Goal: Task Accomplishment & Management: Use online tool/utility

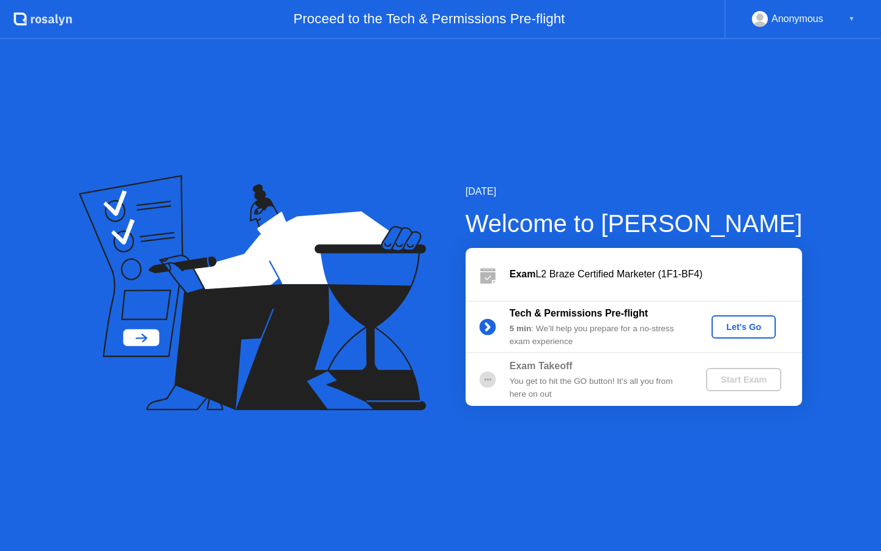
click at [734, 330] on div "Let's Go" at bounding box center [744, 327] width 54 height 10
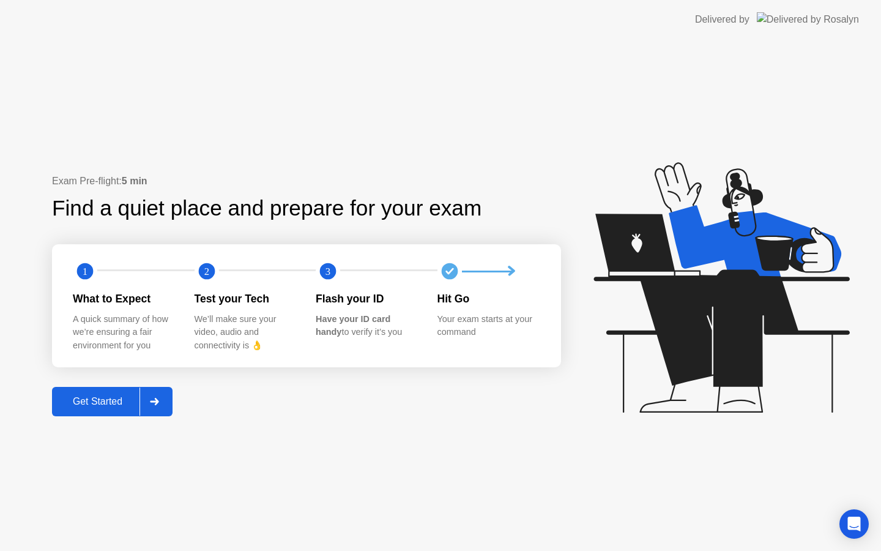
click at [111, 399] on div "Get Started" at bounding box center [98, 401] width 84 height 11
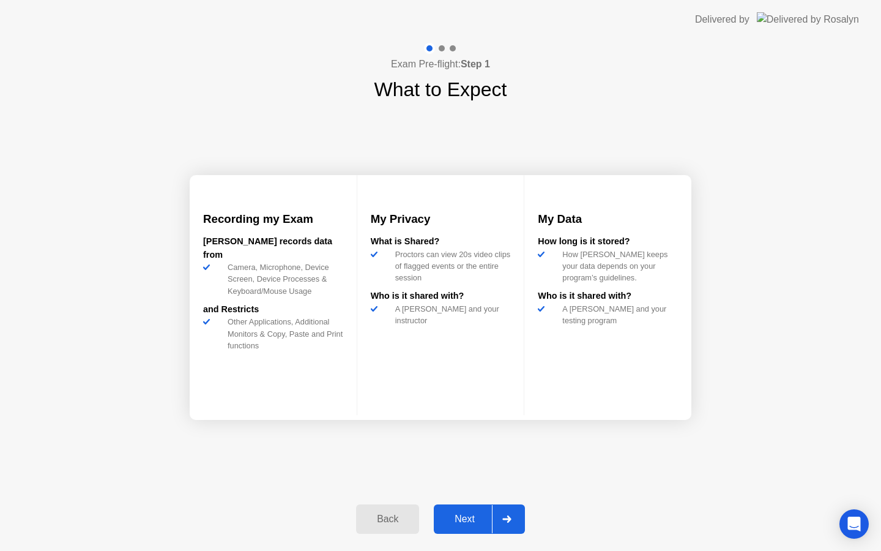
click at [474, 520] on div "Next" at bounding box center [465, 519] width 54 height 11
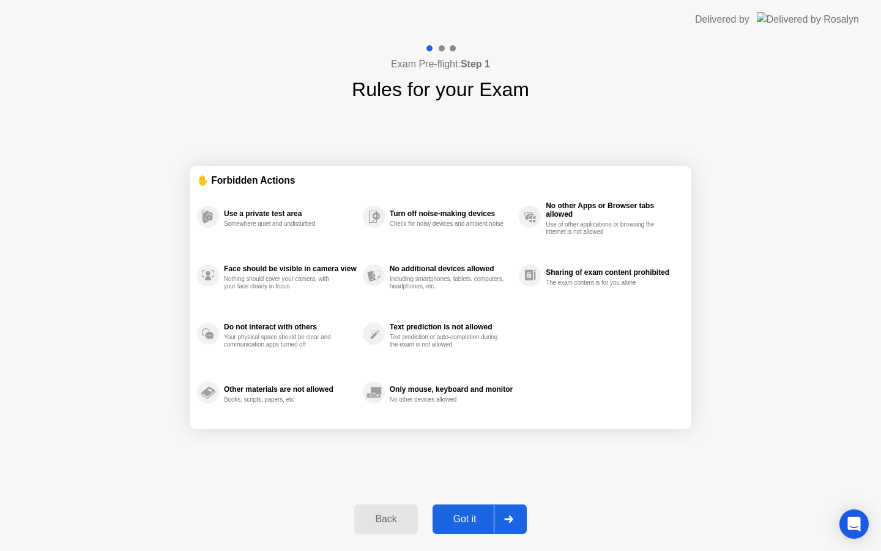
click at [474, 521] on div "Got it" at bounding box center [465, 519] width 58 height 11
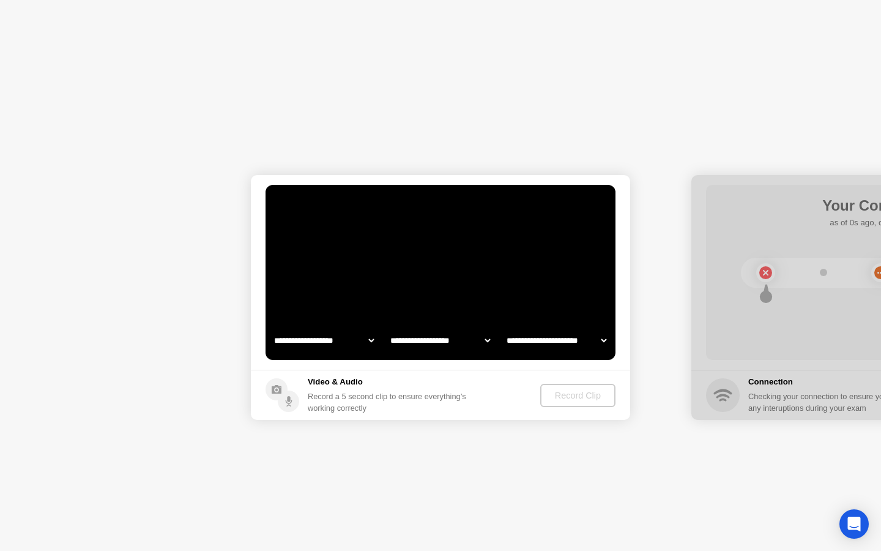
select select "**********"
select select "*******"
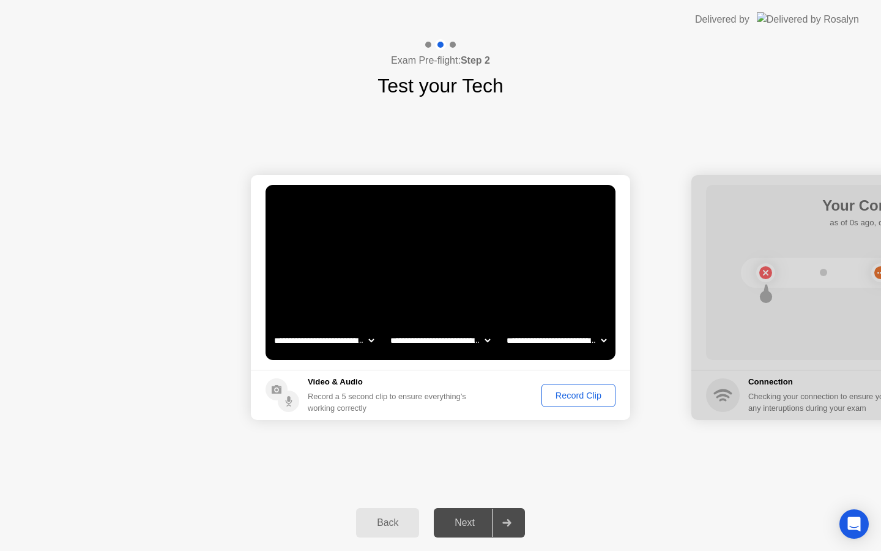
click at [585, 395] on div "Record Clip" at bounding box center [578, 396] width 65 height 10
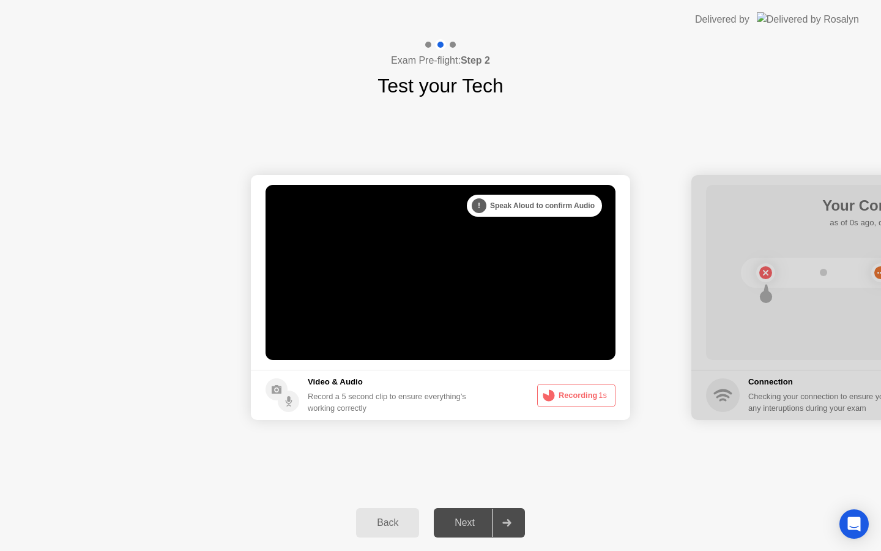
click at [485, 207] on div ". . ." at bounding box center [488, 205] width 15 height 15
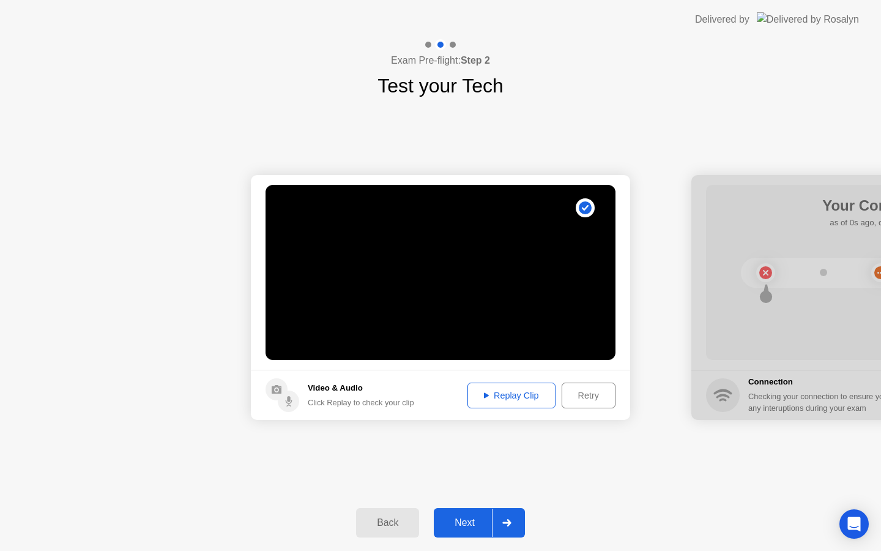
click at [524, 387] on button "Replay Clip" at bounding box center [512, 396] width 88 height 26
click at [475, 522] on div "Next" at bounding box center [465, 522] width 54 height 11
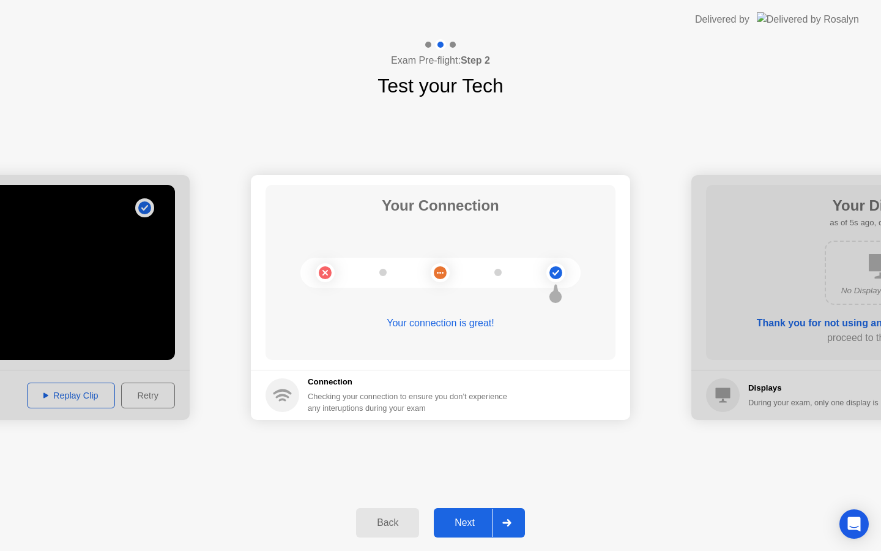
click at [468, 517] on div "Next" at bounding box center [465, 522] width 54 height 11
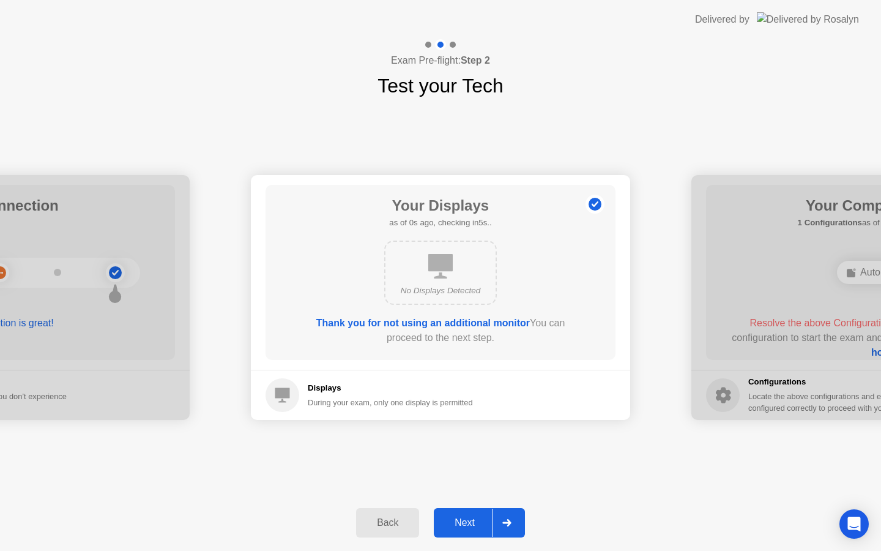
click at [468, 517] on div "Next" at bounding box center [465, 522] width 54 height 11
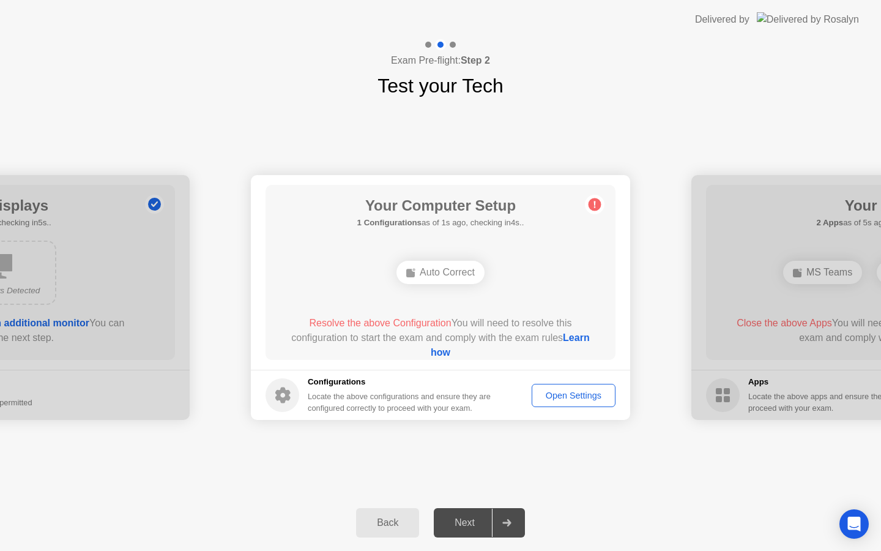
click at [435, 354] on link "Learn how" at bounding box center [510, 344] width 159 height 25
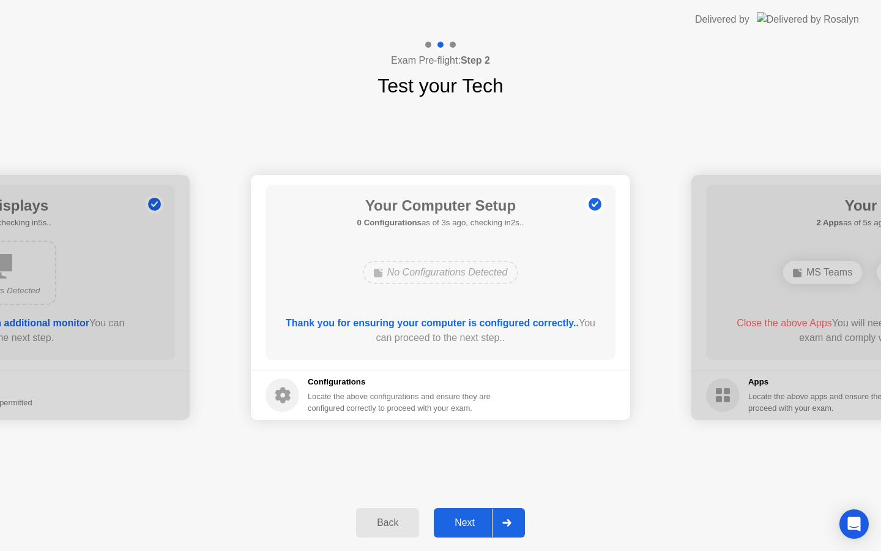
click at [481, 522] on div "Next" at bounding box center [465, 522] width 54 height 11
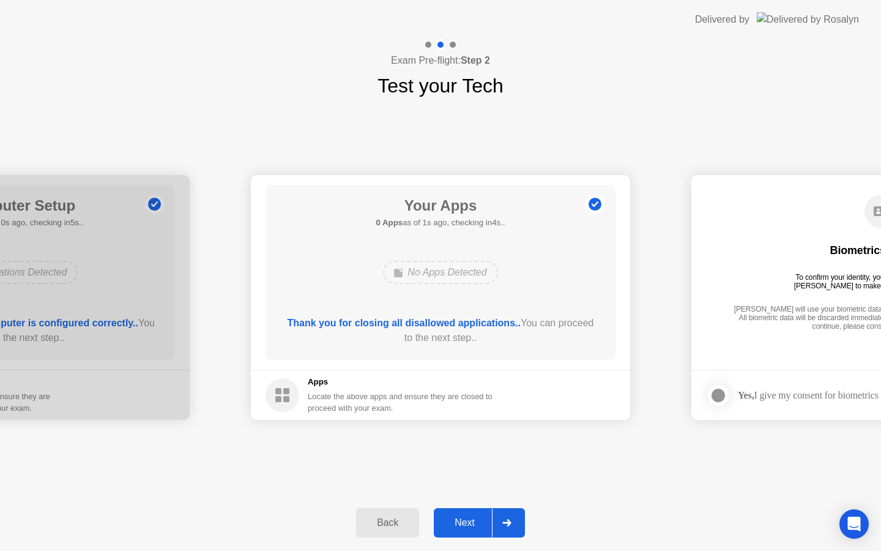
click at [461, 523] on div "Next" at bounding box center [465, 522] width 54 height 11
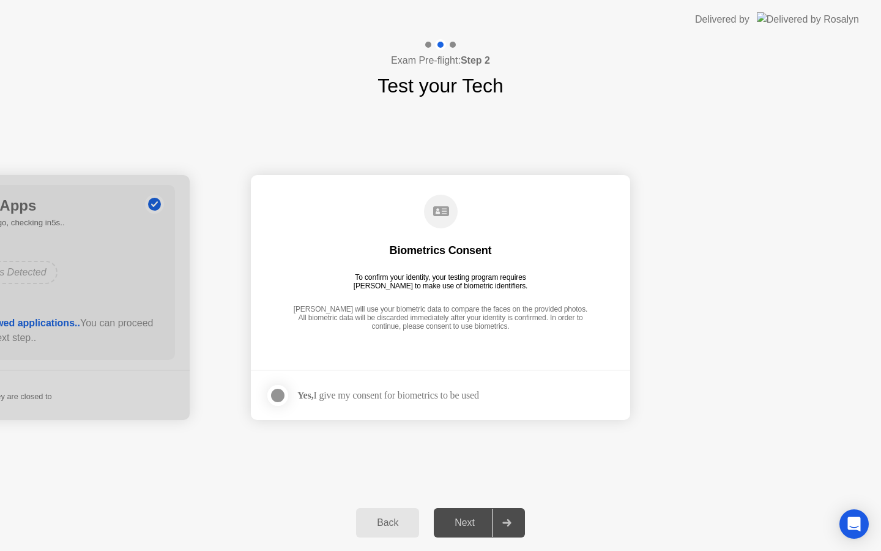
click at [280, 393] on div at bounding box center [278, 395] width 15 height 15
click at [450, 511] on button "Next" at bounding box center [479, 522] width 91 height 29
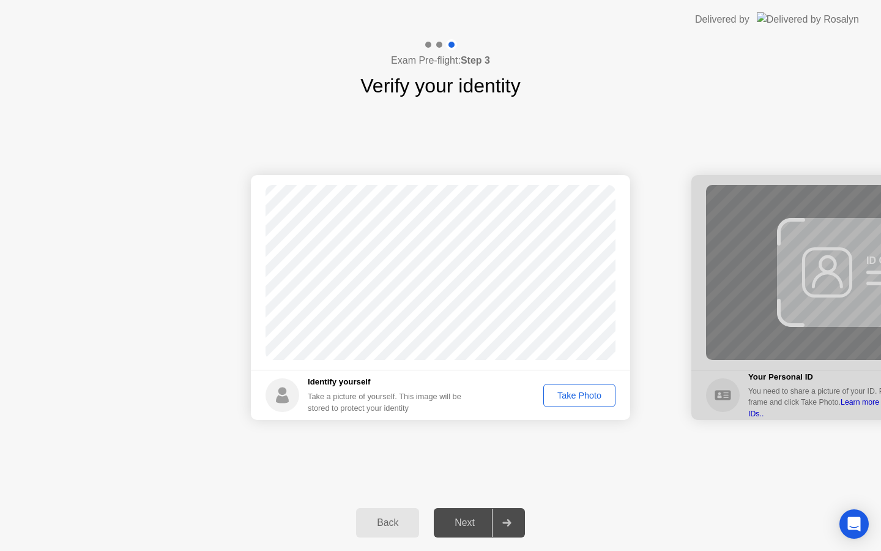
click at [566, 393] on div "Take Photo" at bounding box center [580, 396] width 64 height 10
click at [470, 528] on div "Next" at bounding box center [465, 522] width 54 height 11
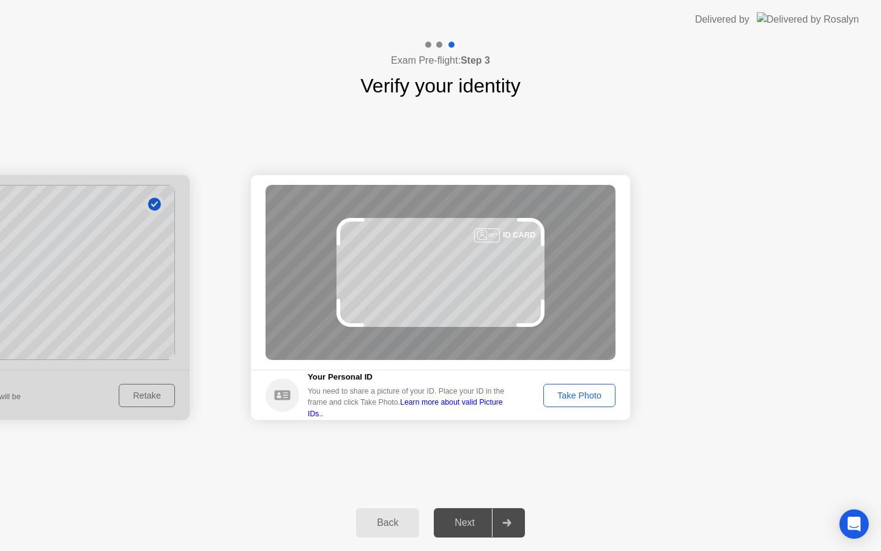
click at [580, 391] on div "Take Photo" at bounding box center [580, 396] width 64 height 10
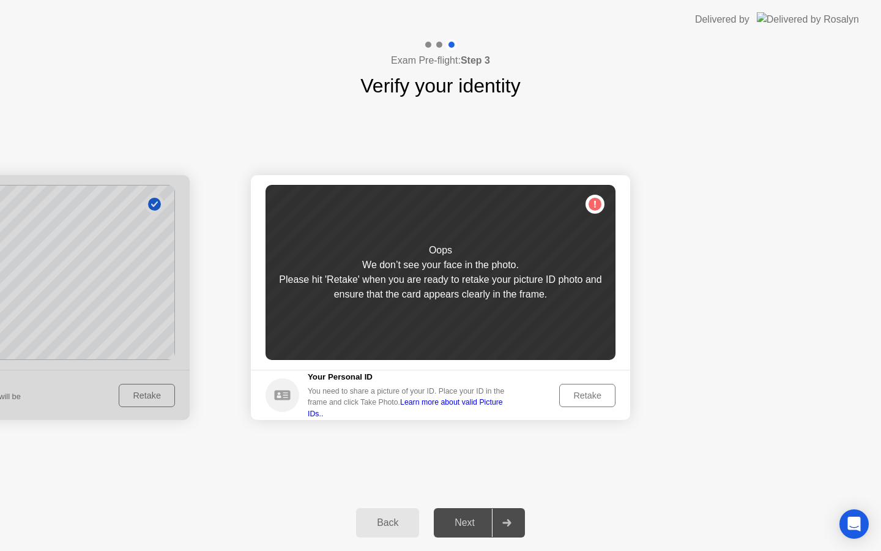
click at [580, 391] on div "Retake" at bounding box center [588, 396] width 48 height 10
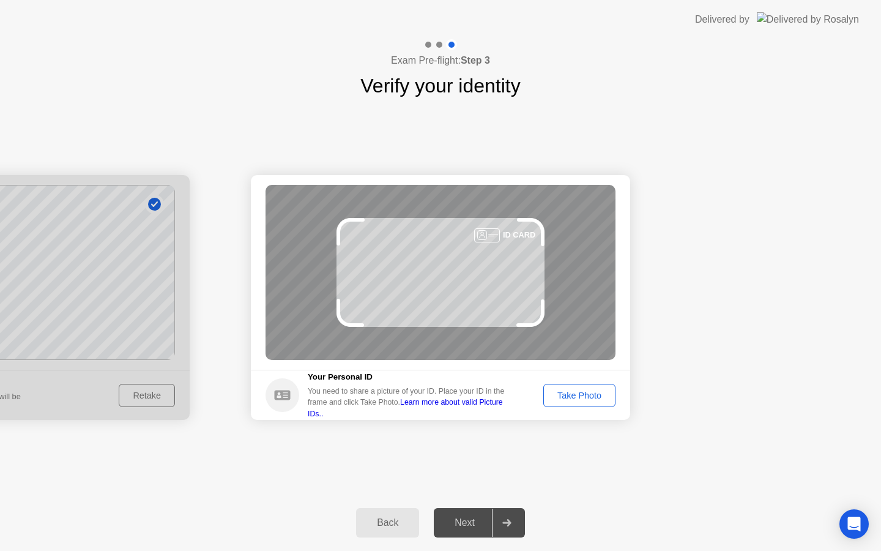
click at [580, 391] on div "Take Photo" at bounding box center [580, 396] width 64 height 10
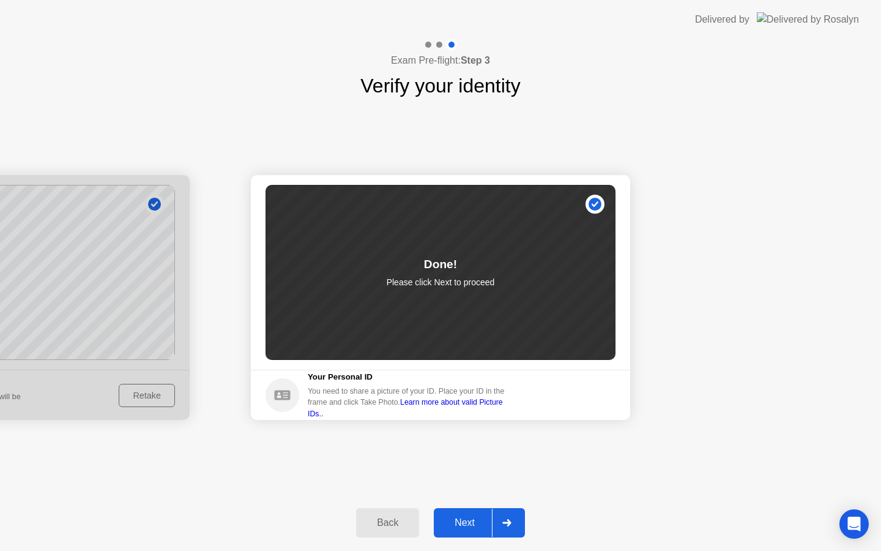
click at [482, 514] on button "Next" at bounding box center [479, 522] width 91 height 29
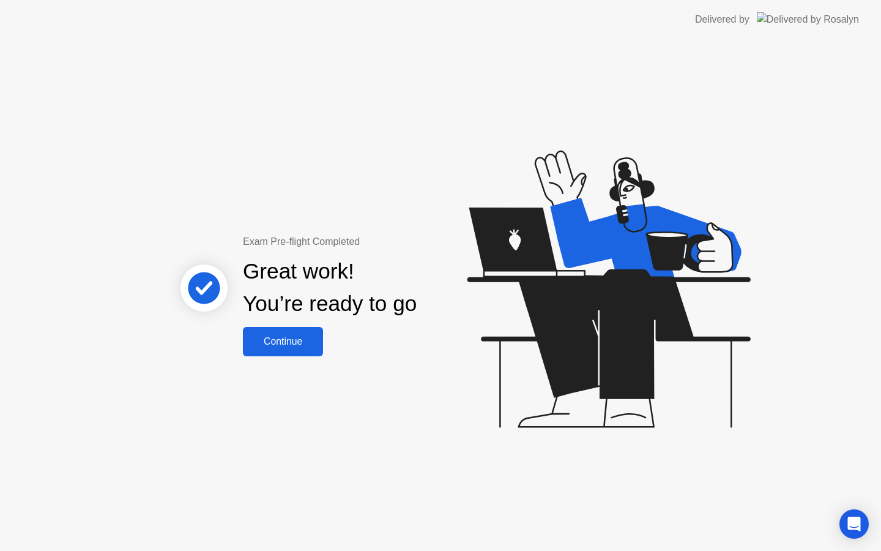
click at [280, 348] on button "Continue" at bounding box center [283, 341] width 80 height 29
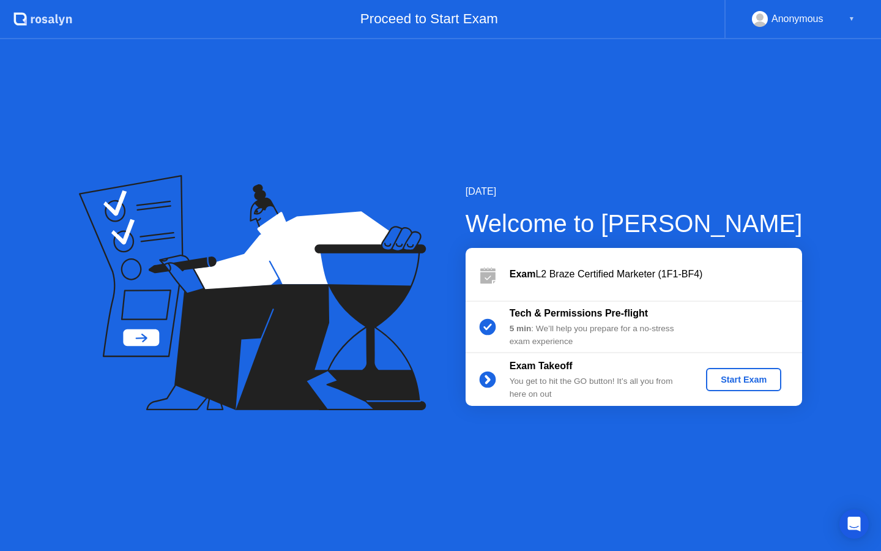
click at [757, 377] on div "Start Exam" at bounding box center [743, 380] width 65 height 10
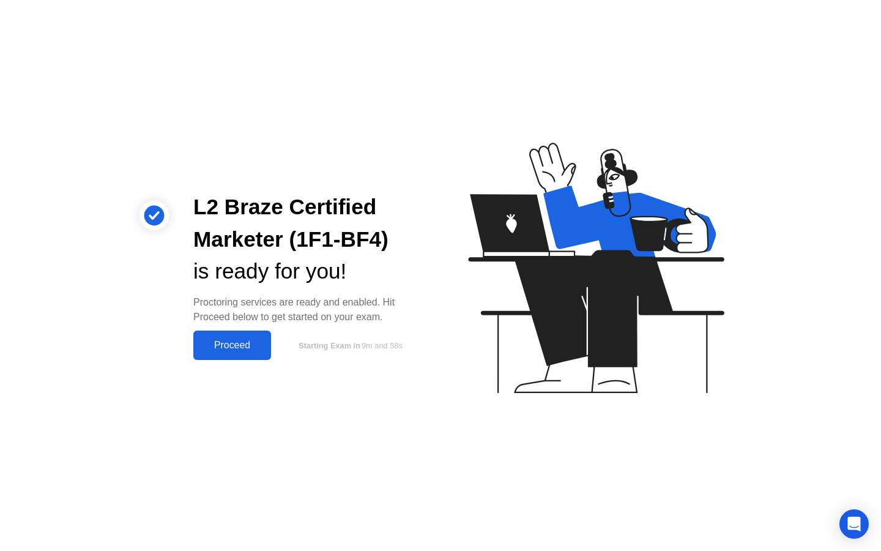
click at [242, 345] on div "Proceed" at bounding box center [232, 345] width 70 height 11
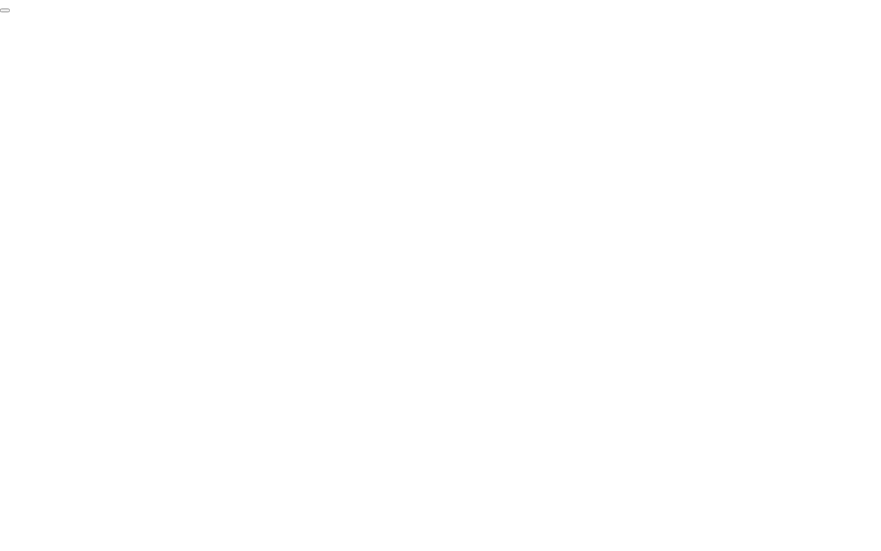
click div "End Proctoring Session"
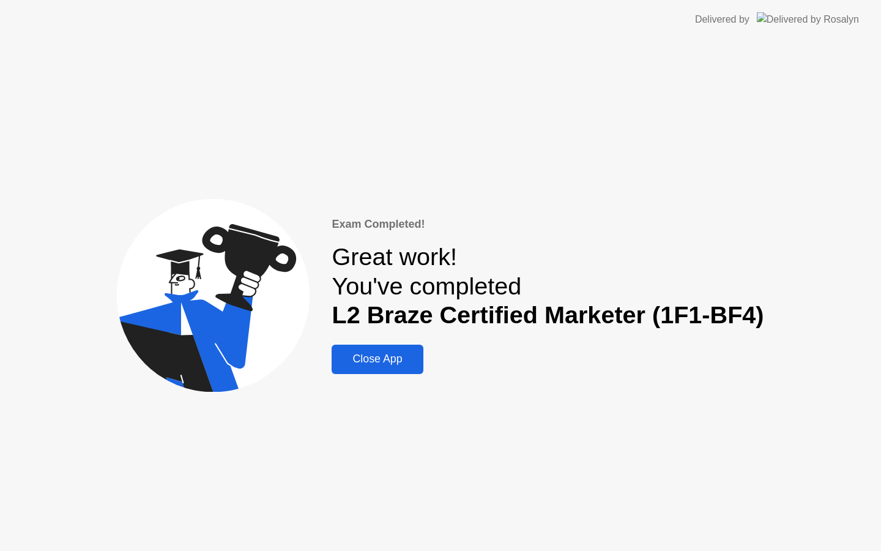
click at [409, 374] on div "Exam Completed! Great work! You've completed L2 Braze Certified Marketer (1F1-B…" at bounding box center [440, 295] width 881 height 512
click at [389, 362] on div "Close App" at bounding box center [377, 359] width 84 height 13
